Goal: Task Accomplishment & Management: Use online tool/utility

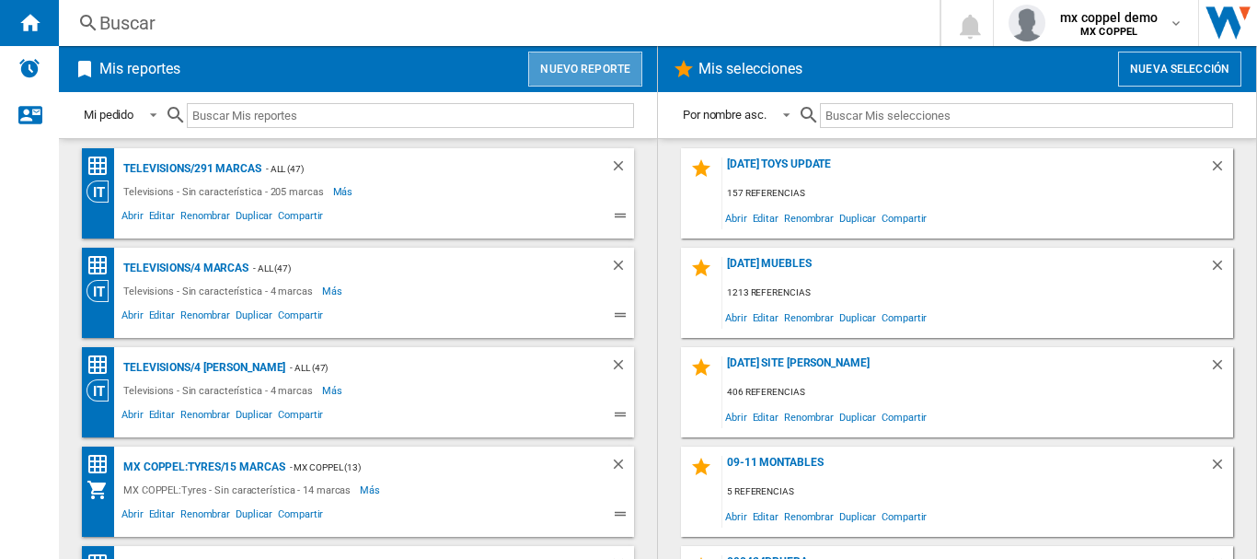
click at [551, 63] on button "Nuevo reporte" at bounding box center [585, 69] width 114 height 35
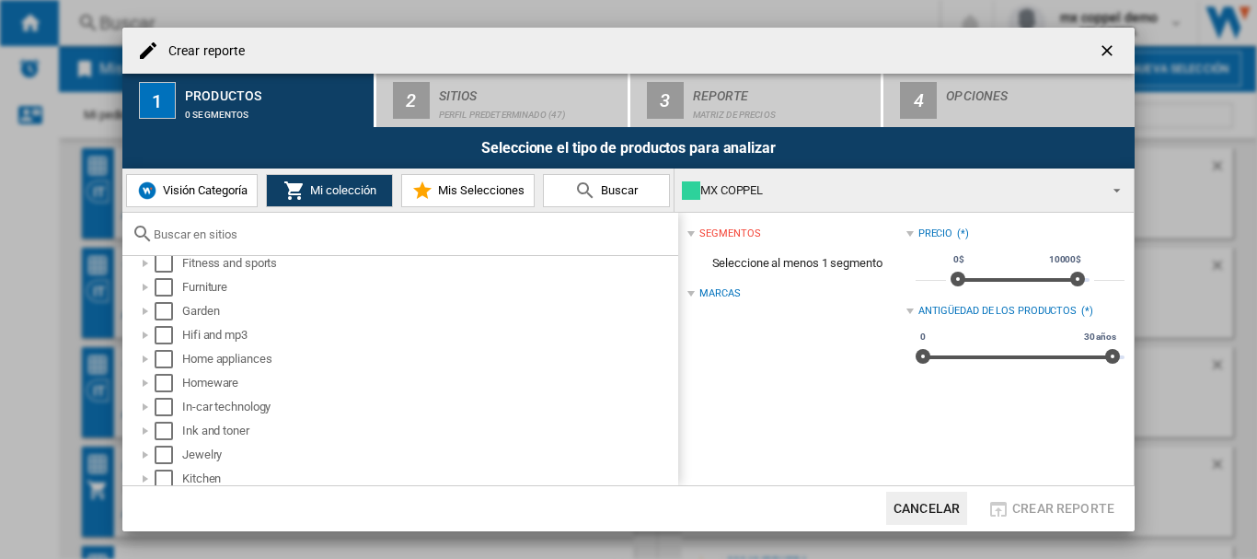
scroll to position [490, 0]
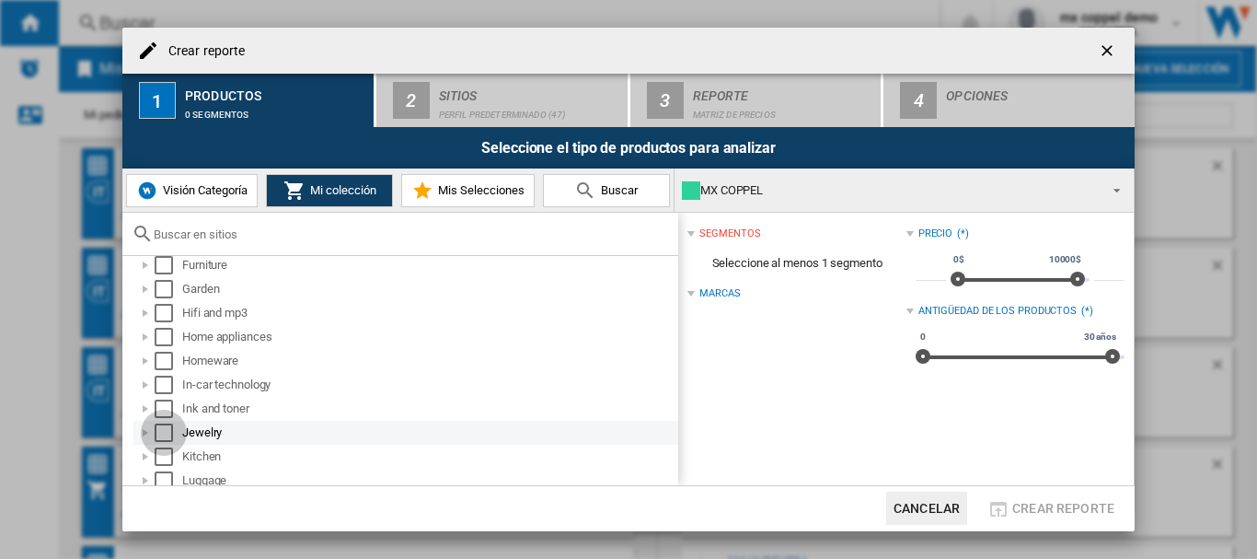
click at [163, 428] on div "Select" at bounding box center [164, 432] width 18 height 18
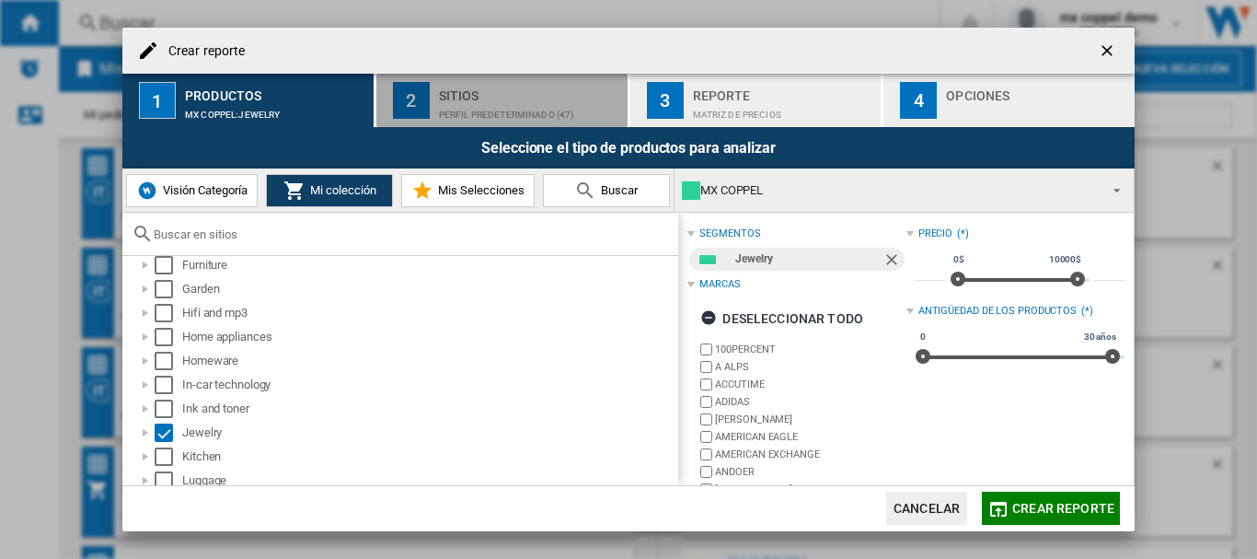
click at [479, 111] on div "Perfil predeterminado (47)" at bounding box center [529, 109] width 181 height 19
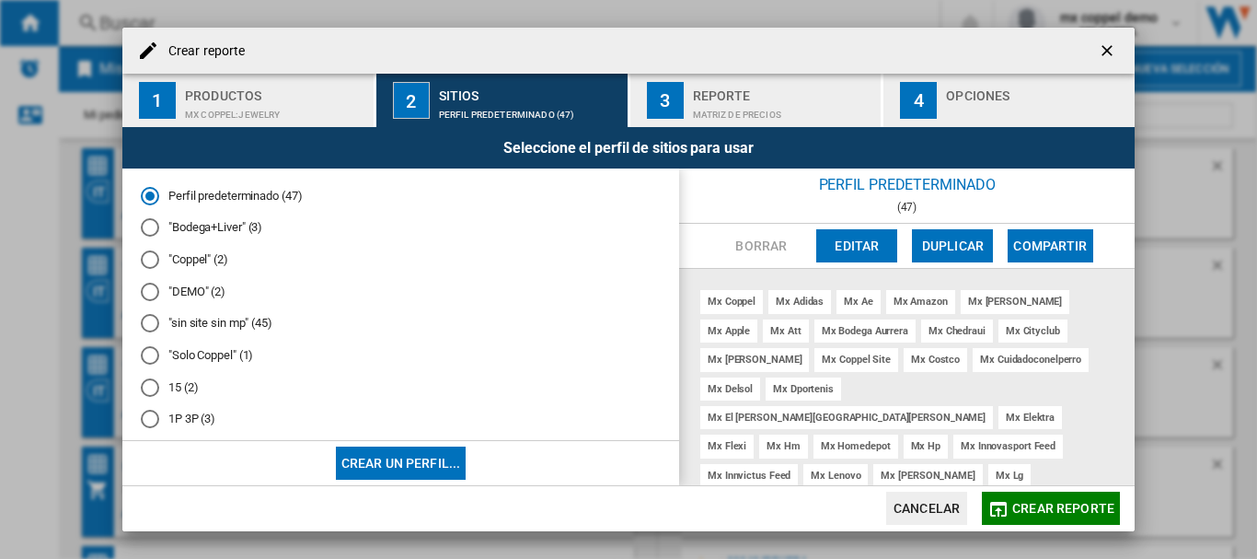
click at [177, 357] on md-radio-button ""Solo Coppel" (1)" at bounding box center [401, 355] width 520 height 17
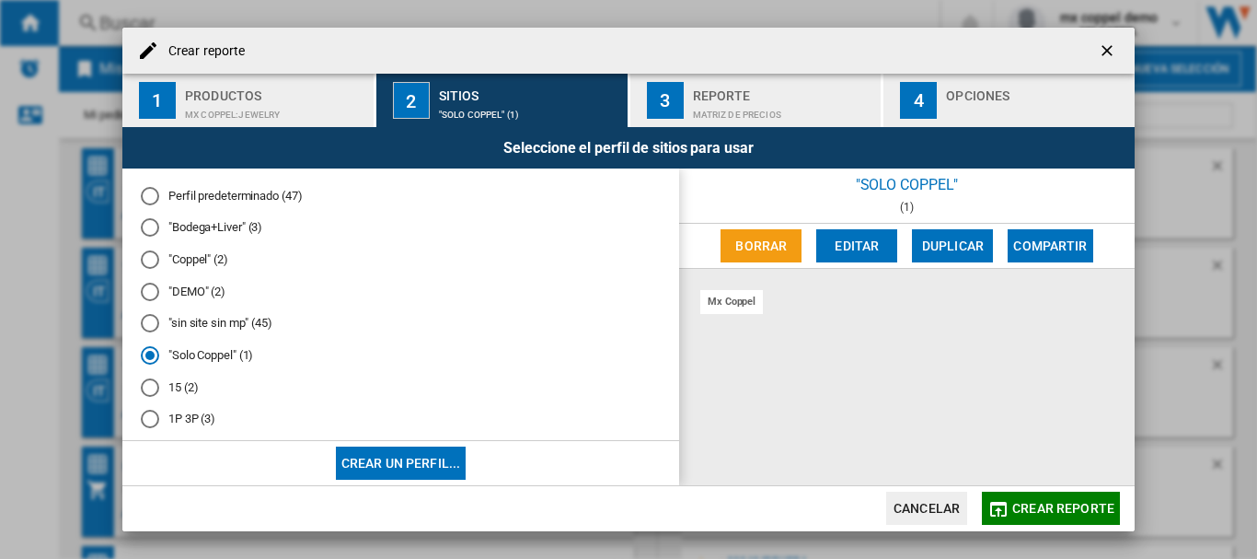
click at [1036, 515] on button "Crear reporte" at bounding box center [1051, 507] width 138 height 33
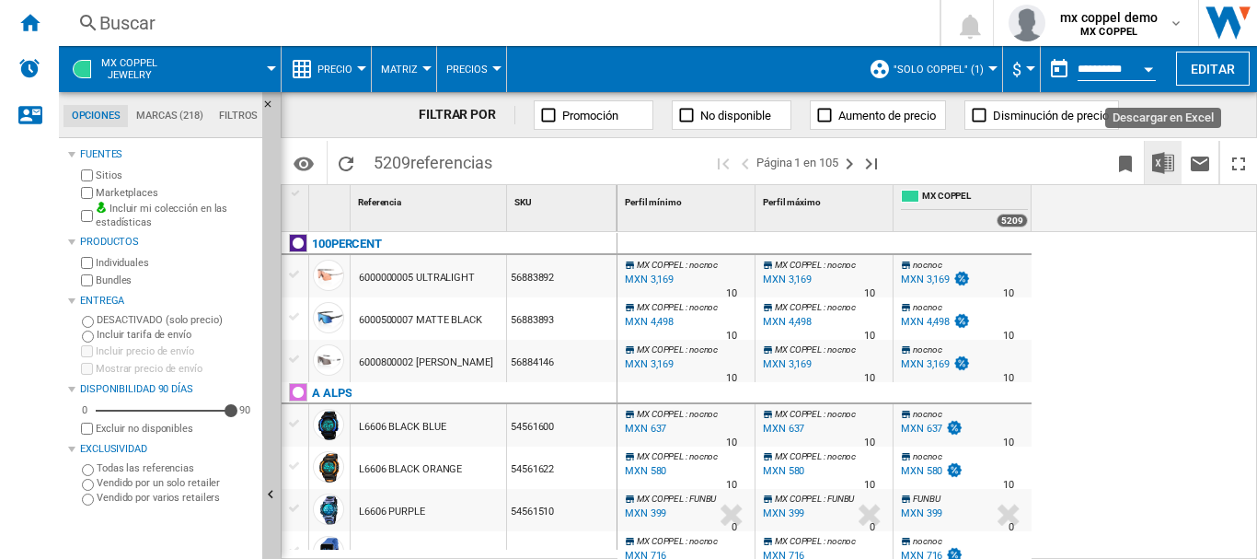
click at [1161, 155] on img "Descargar en Excel" at bounding box center [1163, 163] width 22 height 22
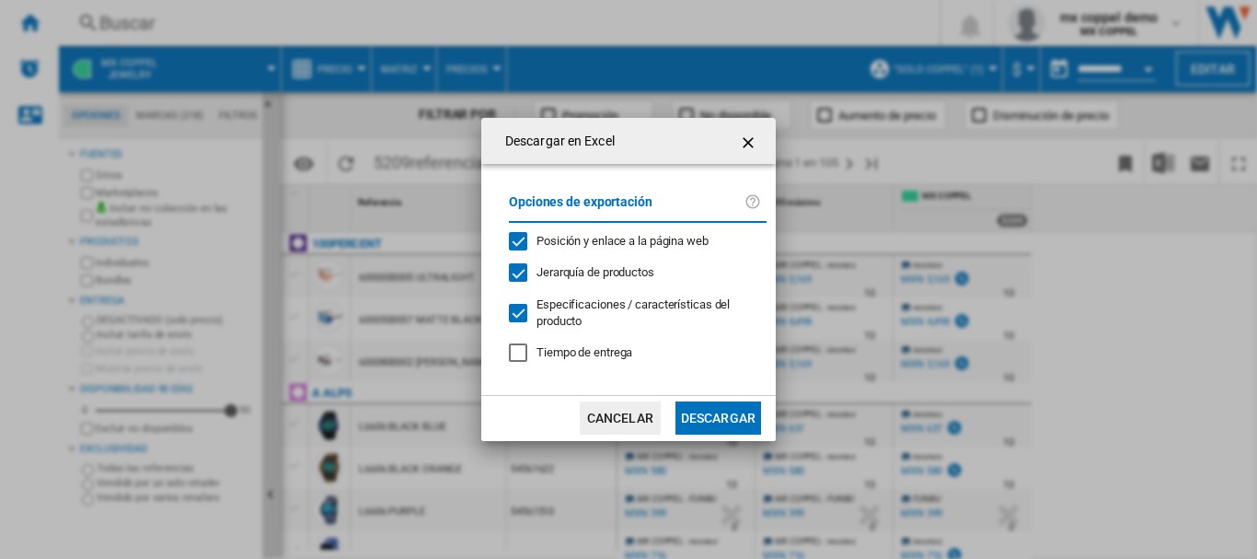
click at [717, 408] on button "Descargar" at bounding box center [718, 417] width 86 height 33
